Goal: Transaction & Acquisition: Purchase product/service

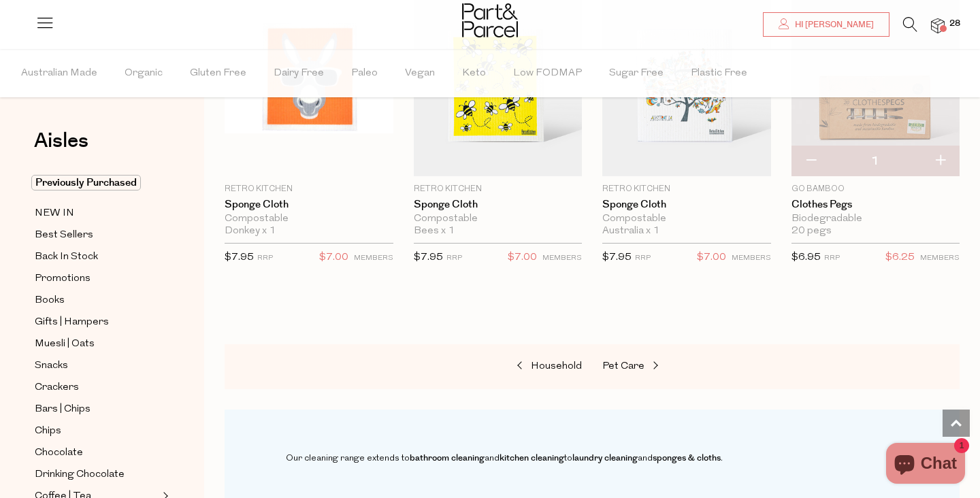
click at [941, 24] on img at bounding box center [938, 26] width 14 height 16
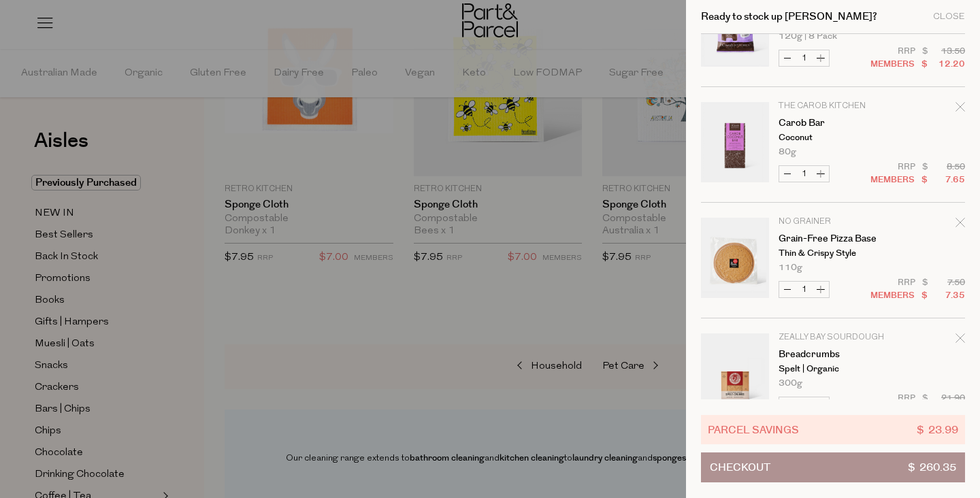
scroll to position [1222, 0]
click at [959, 100] on icon "Remove Carob Bar" at bounding box center [961, 105] width 10 height 10
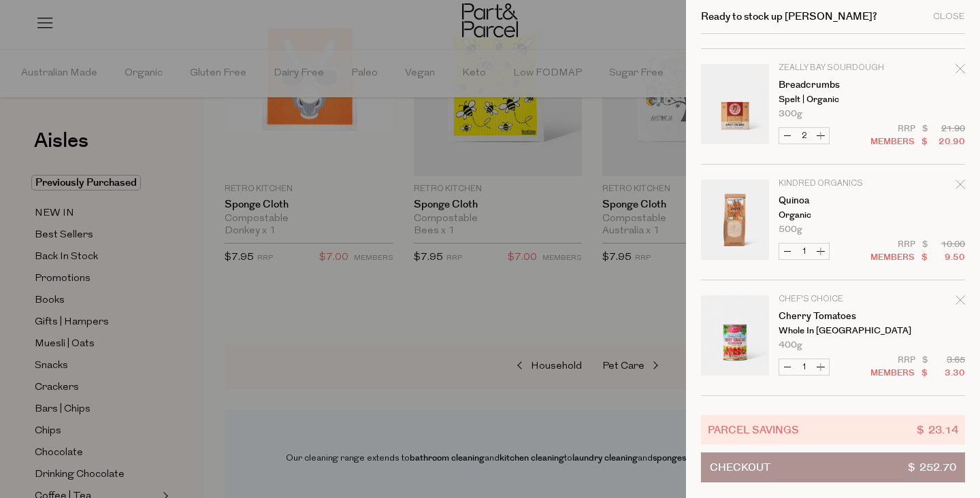
scroll to position [1379, 0]
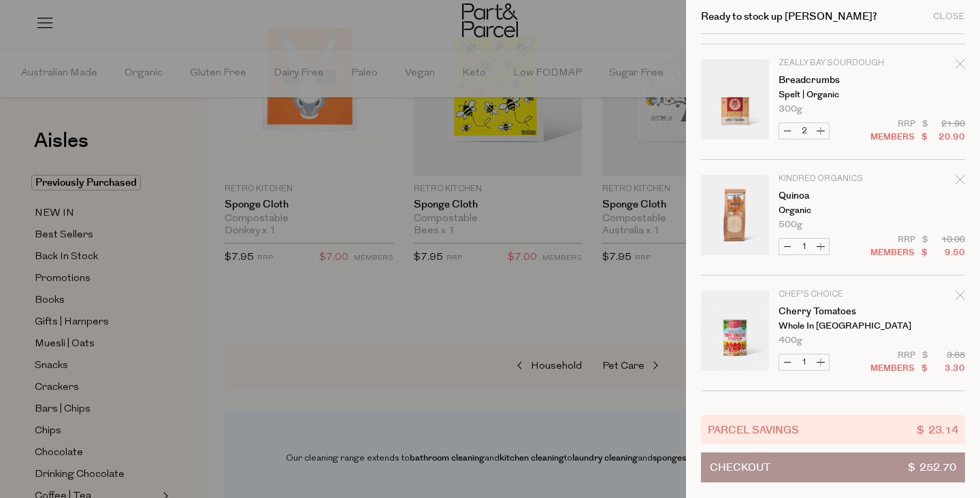
click at [956, 176] on icon "Remove Quinoa" at bounding box center [961, 180] width 10 height 10
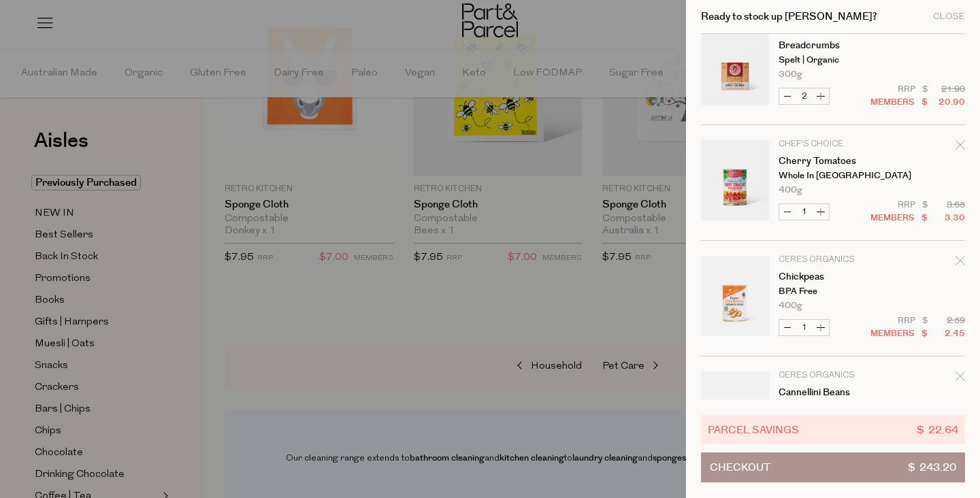
scroll to position [1415, 0]
click at [956, 140] on icon "Remove Cherry Tomatoes" at bounding box center [961, 143] width 10 height 10
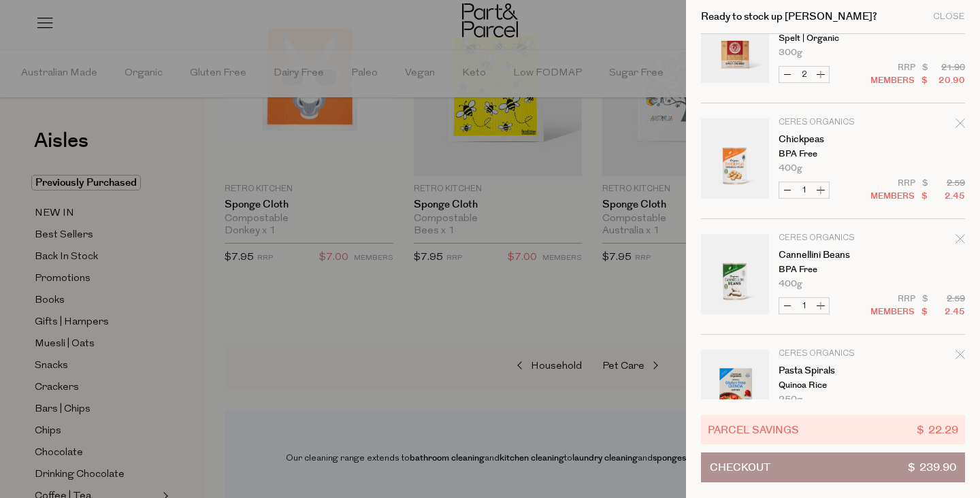
scroll to position [1439, 0]
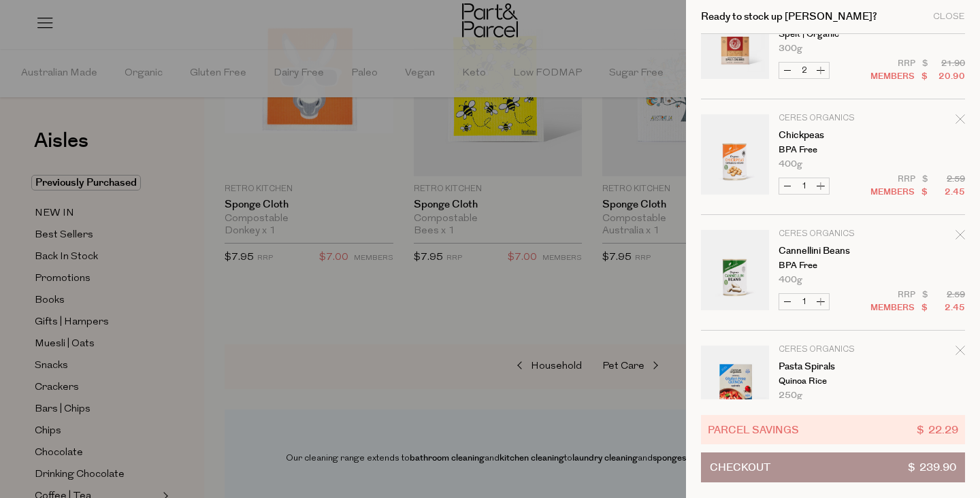
click at [822, 187] on button "Increase Chickpeas" at bounding box center [821, 186] width 16 height 16
type input "2"
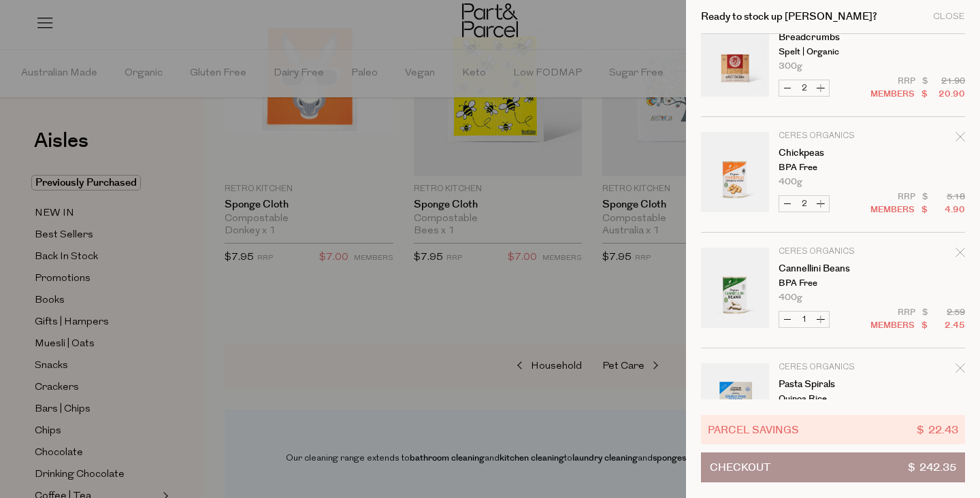
scroll to position [1428, 0]
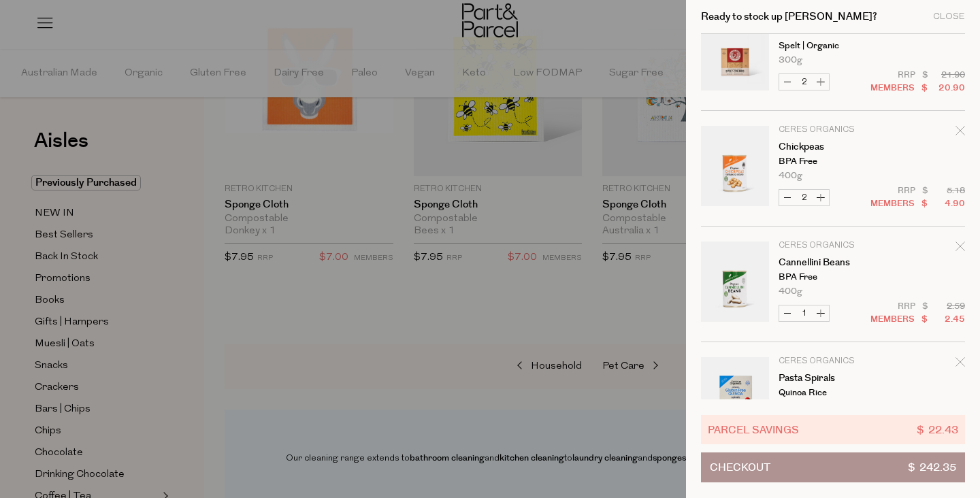
click at [958, 243] on icon "Remove Cannellini Beans" at bounding box center [961, 247] width 10 height 10
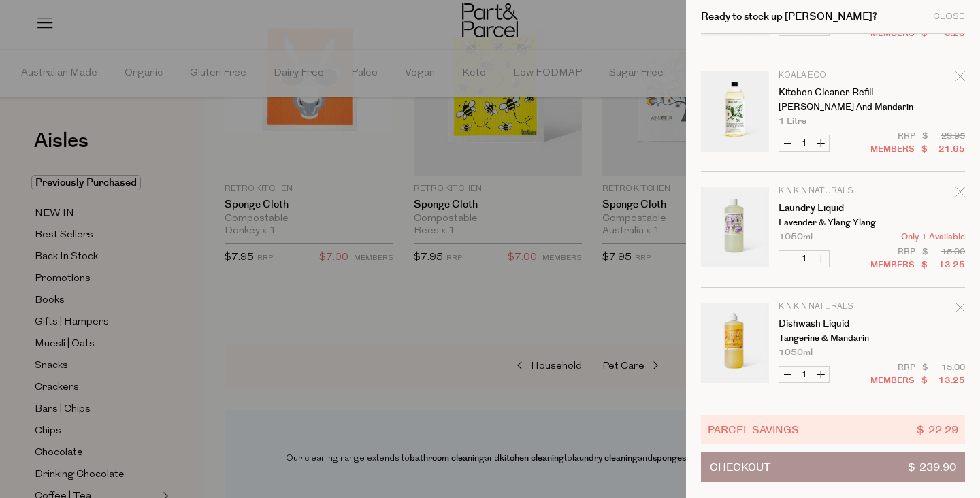
scroll to position [0, 0]
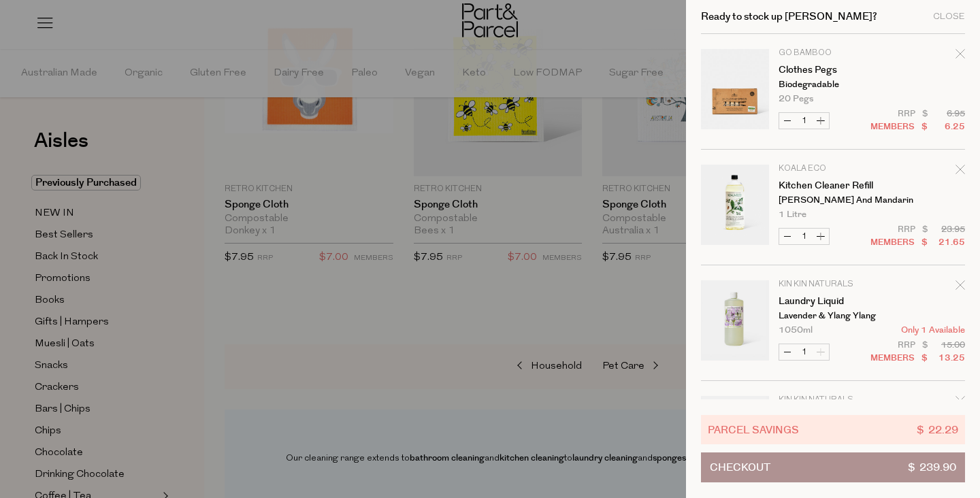
click at [961, 52] on icon "Remove Clothes Pegs" at bounding box center [961, 54] width 10 height 10
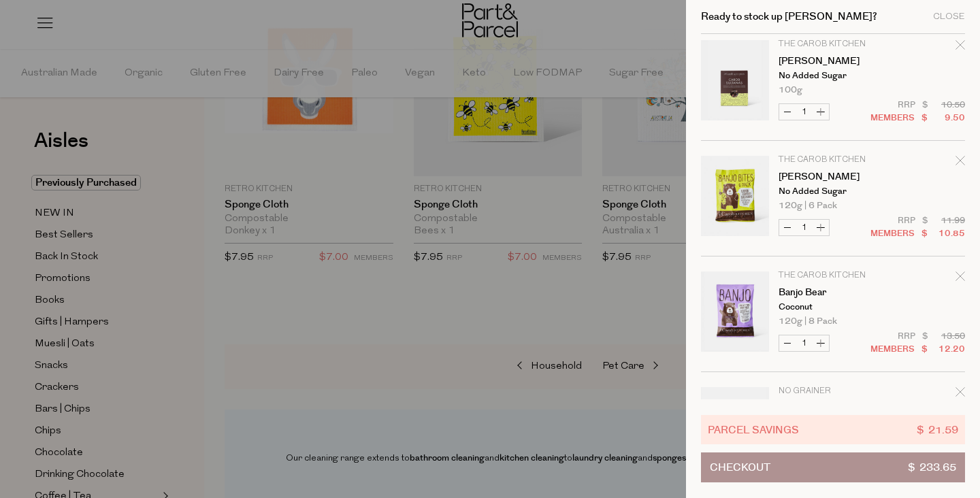
scroll to position [818, 0]
click at [768, 470] on span "Checkout" at bounding box center [740, 467] width 61 height 29
